Goal: Find specific fact: Find specific fact

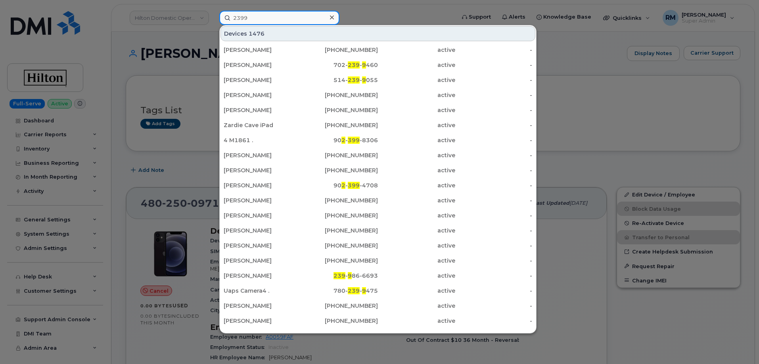
click at [258, 19] on input "2399" at bounding box center [279, 18] width 120 height 14
paste input "03.966.6875"
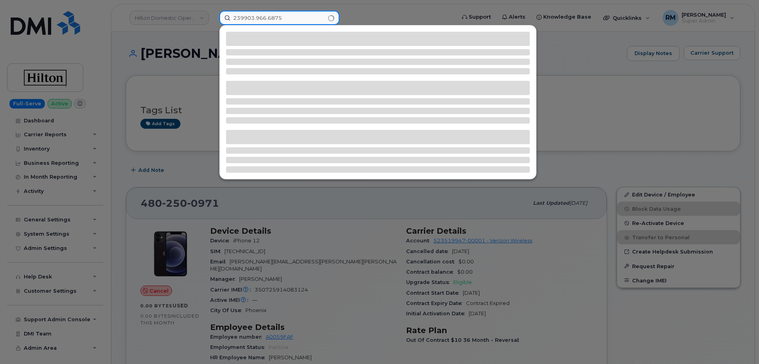
click at [258, 19] on input "239903.966.6875" at bounding box center [279, 18] width 120 height 14
paste input
type input "03.966.6875"
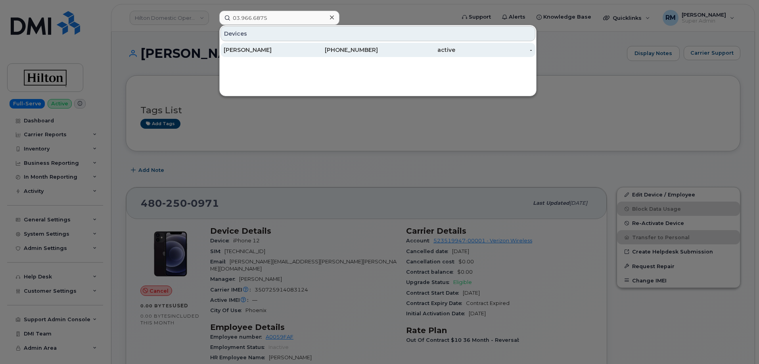
click at [267, 50] on div "DULANI KARIYAWASAM" at bounding box center [262, 50] width 77 height 8
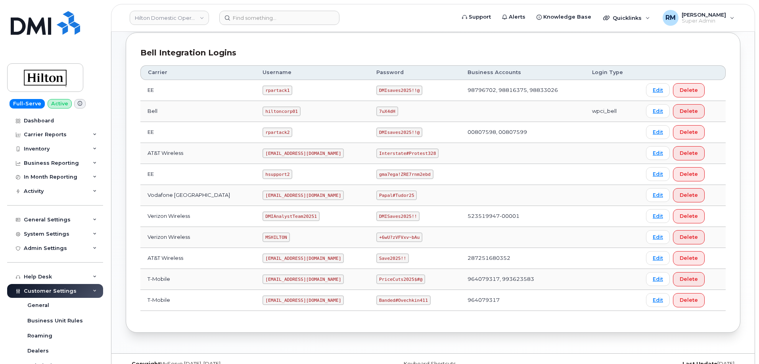
scroll to position [201, 0]
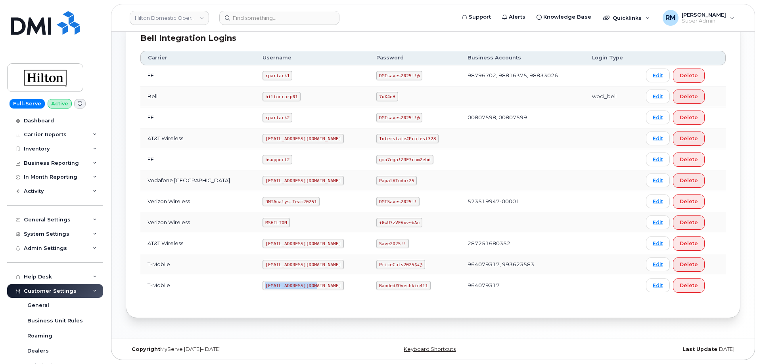
drag, startPoint x: 257, startPoint y: 286, endPoint x: 310, endPoint y: 281, distance: 52.9
click at [310, 283] on td "ms-hilton@dminc.com" at bounding box center [312, 285] width 114 height 21
copy code "ms-hilton@dminc.com"
drag, startPoint x: 370, startPoint y: 286, endPoint x: 417, endPoint y: 286, distance: 46.8
click at [417, 286] on code "Banded#Ovechkin411" at bounding box center [403, 286] width 54 height 10
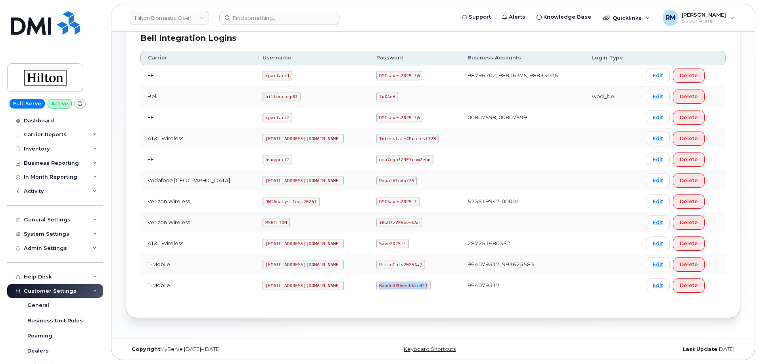
copy code "Banded#Ovechkin411"
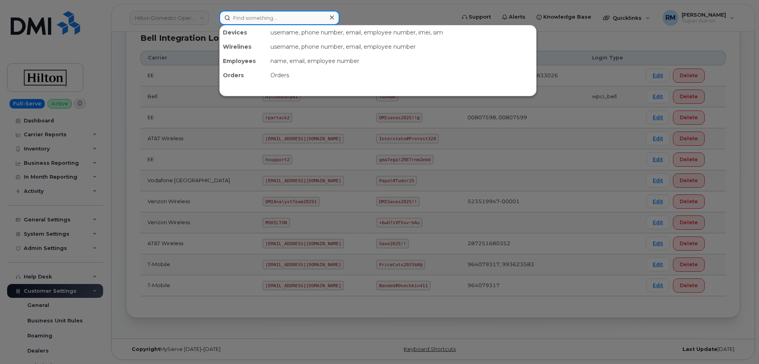
click at [252, 21] on input at bounding box center [279, 18] width 120 height 14
paste input "353241104148146"
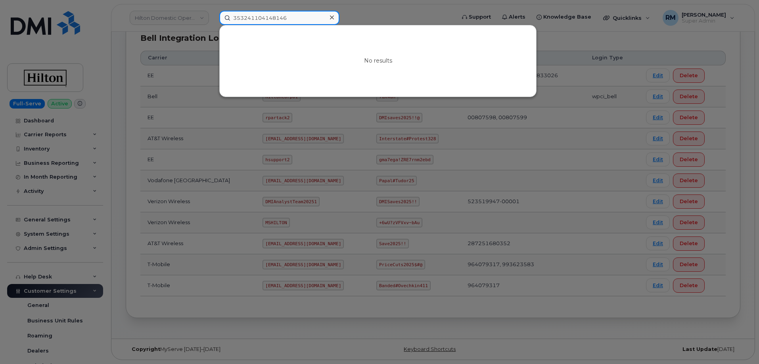
click at [260, 17] on input "353241104148146" at bounding box center [279, 18] width 120 height 14
click at [253, 16] on input "353241104148146" at bounding box center [279, 18] width 120 height 14
paste input "6460902661917"
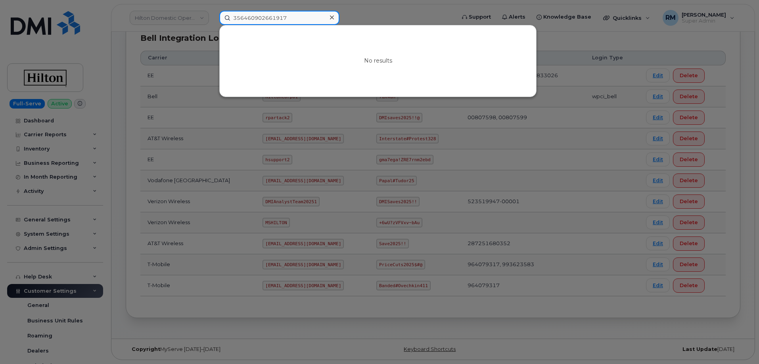
click at [272, 19] on input "356460902661917" at bounding box center [279, 18] width 120 height 14
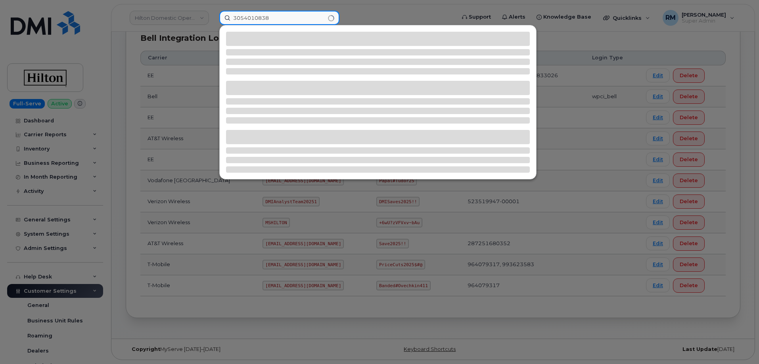
type input "3054010838"
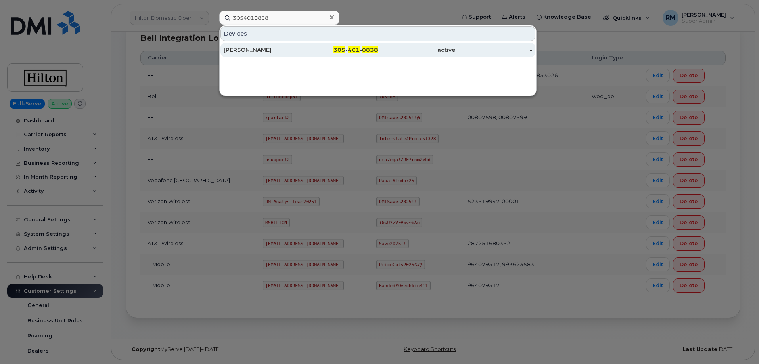
click at [251, 51] on div "[PERSON_NAME]" at bounding box center [262, 50] width 77 height 8
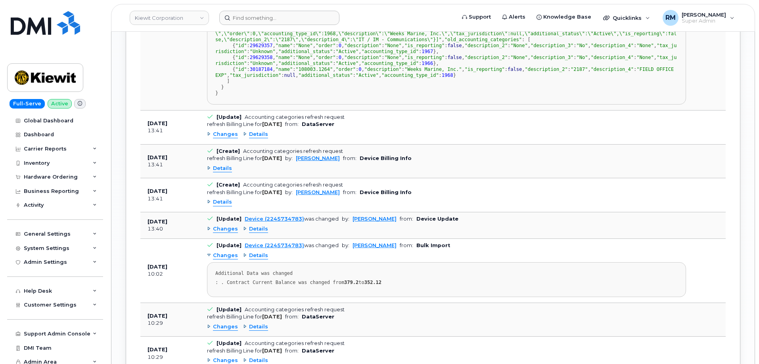
scroll to position [76, 0]
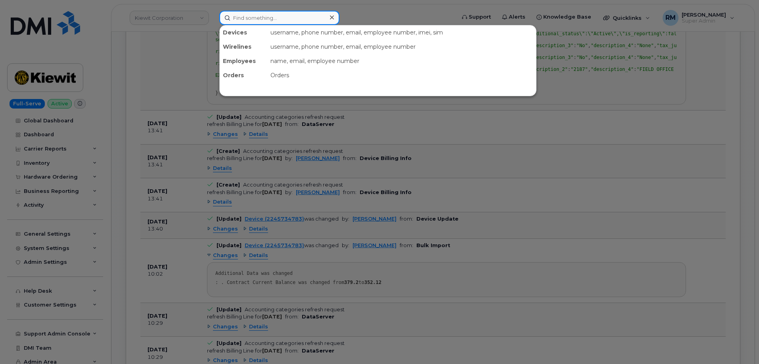
click at [247, 19] on input at bounding box center [279, 18] width 120 height 14
paste input "612-346-5711"
type input "612-346-5711"
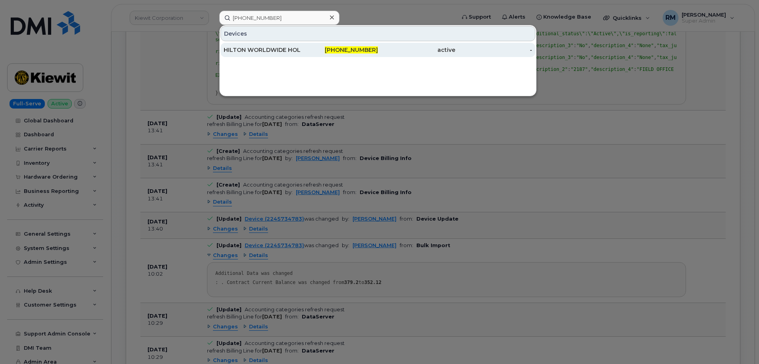
click at [260, 49] on div "HILTON WORLDWIDE HOLDINGS INC." at bounding box center [262, 50] width 77 height 8
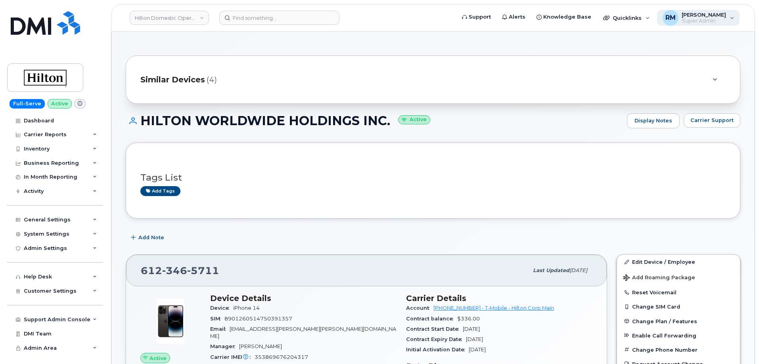
click at [719, 16] on span "[PERSON_NAME]" at bounding box center [703, 14] width 44 height 6
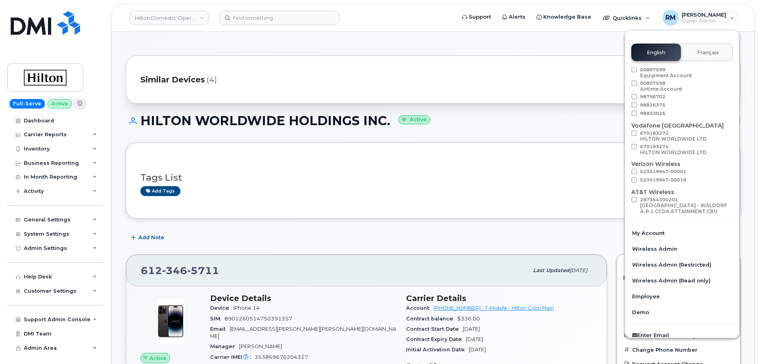
scroll to position [40, 0]
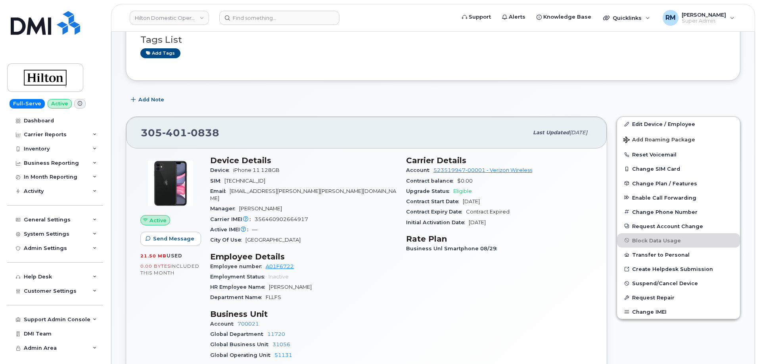
scroll to position [79, 0]
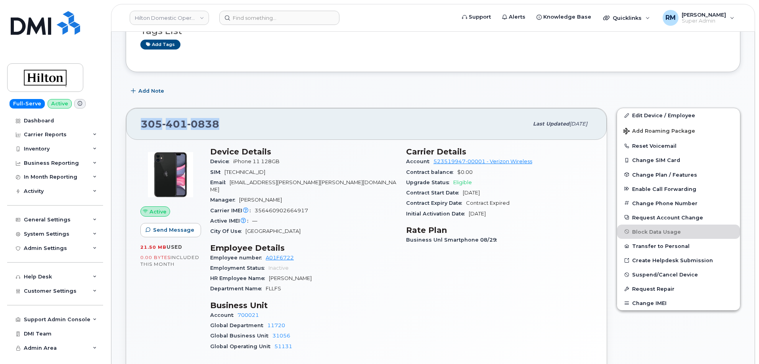
drag, startPoint x: 228, startPoint y: 124, endPoint x: 111, endPoint y: 130, distance: 117.5
copy span "305 401 0838"
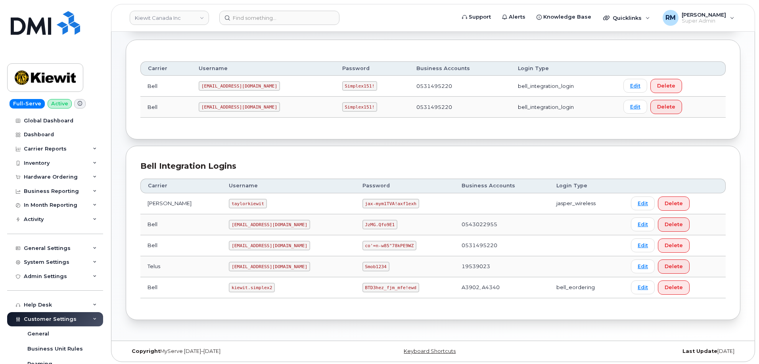
scroll to position [96, 0]
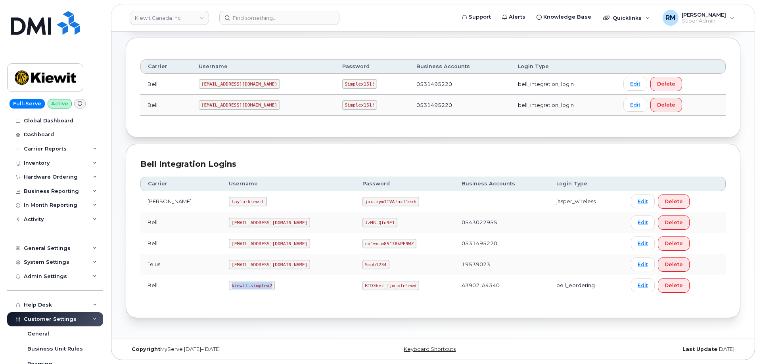
drag, startPoint x: 217, startPoint y: 283, endPoint x: 261, endPoint y: 282, distance: 44.4
click at [261, 282] on td "kiewit.simplex2" at bounding box center [288, 285] width 133 height 21
copy code "kiewit.simplex2"
drag, startPoint x: 335, startPoint y: 285, endPoint x: 404, endPoint y: 283, distance: 69.4
click at [402, 283] on td "BTD3hez_fjm_mfe!ewd" at bounding box center [404, 285] width 99 height 21
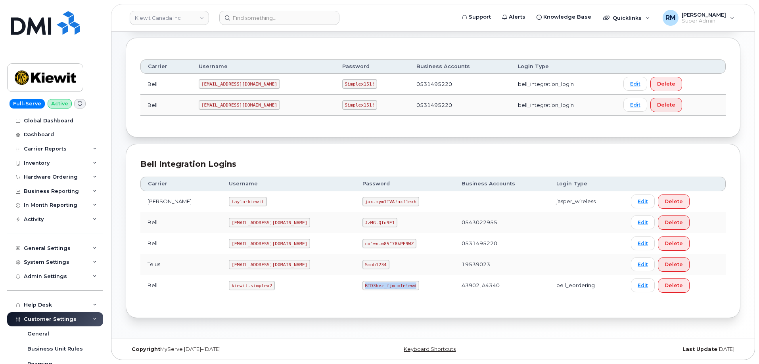
copy code "BTD3hez_fjm_mfe!ewd"
